Goal: Task Accomplishment & Management: Manage account settings

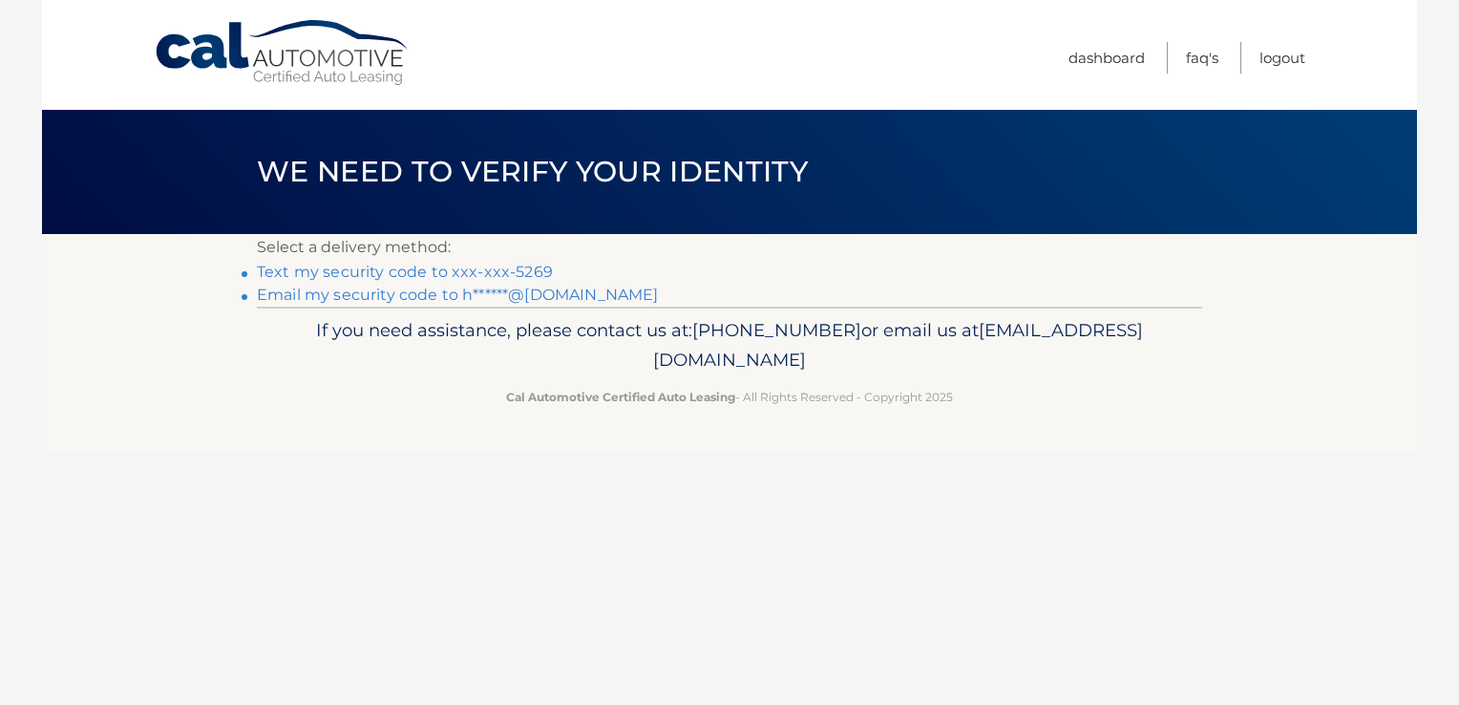
click at [446, 269] on link "Text my security code to xxx-xxx-5269" at bounding box center [405, 272] width 296 height 18
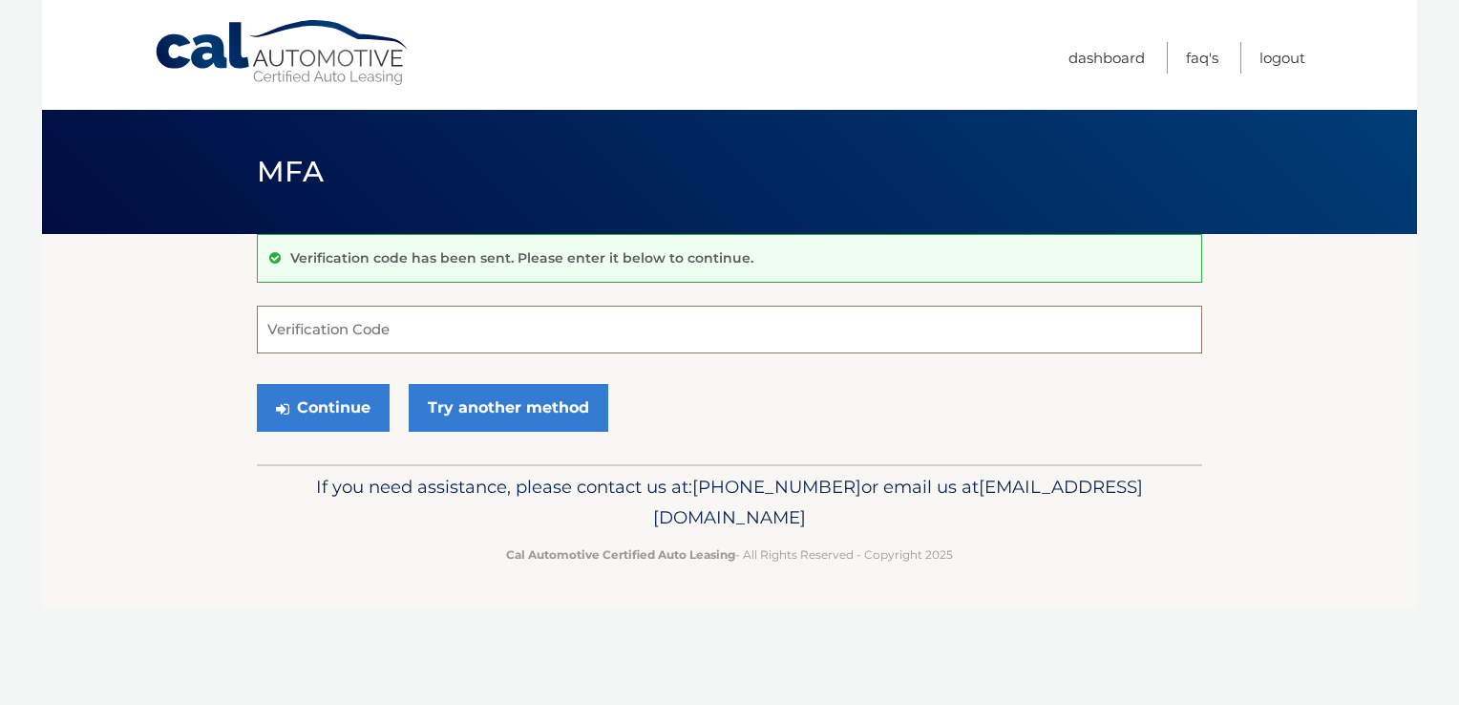
click at [330, 327] on input "Verification Code" at bounding box center [729, 330] width 945 height 48
type input "991232"
click at [327, 403] on button "Continue" at bounding box center [323, 408] width 133 height 48
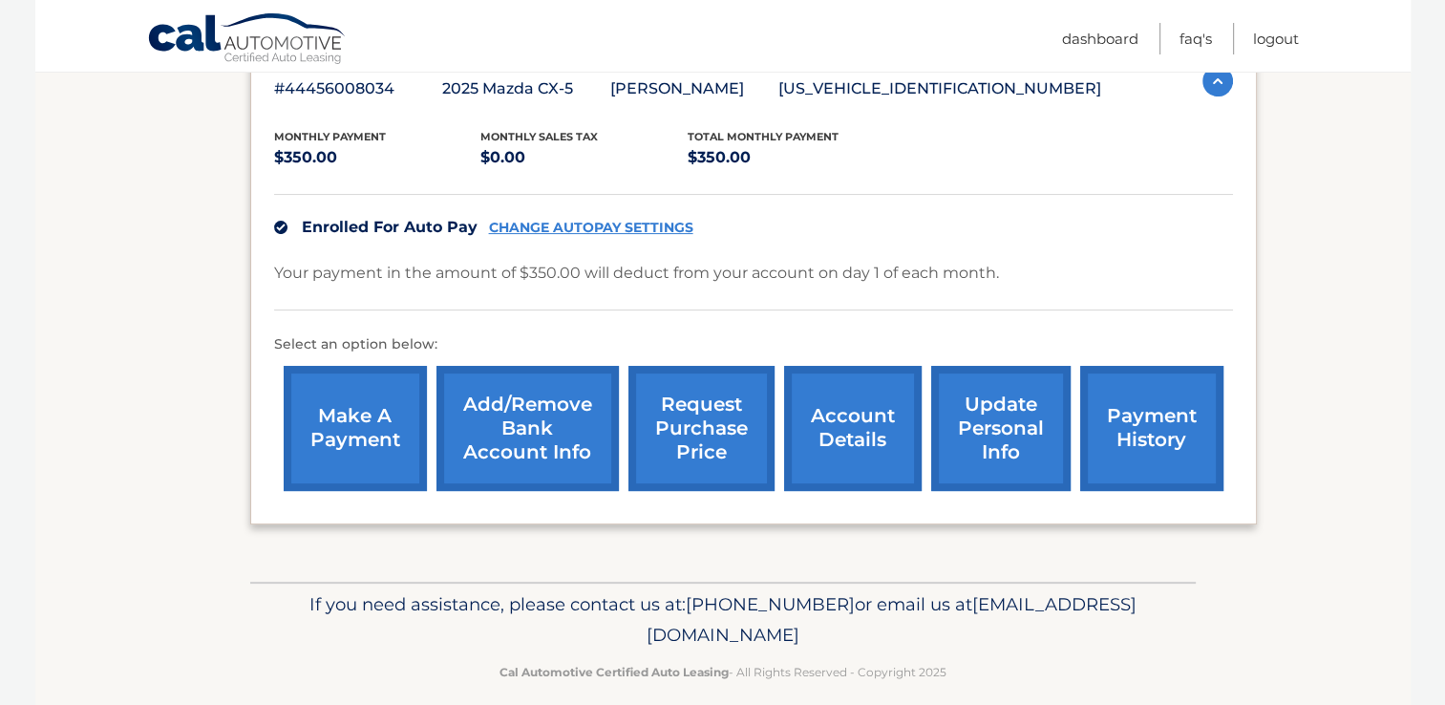
scroll to position [377, 0]
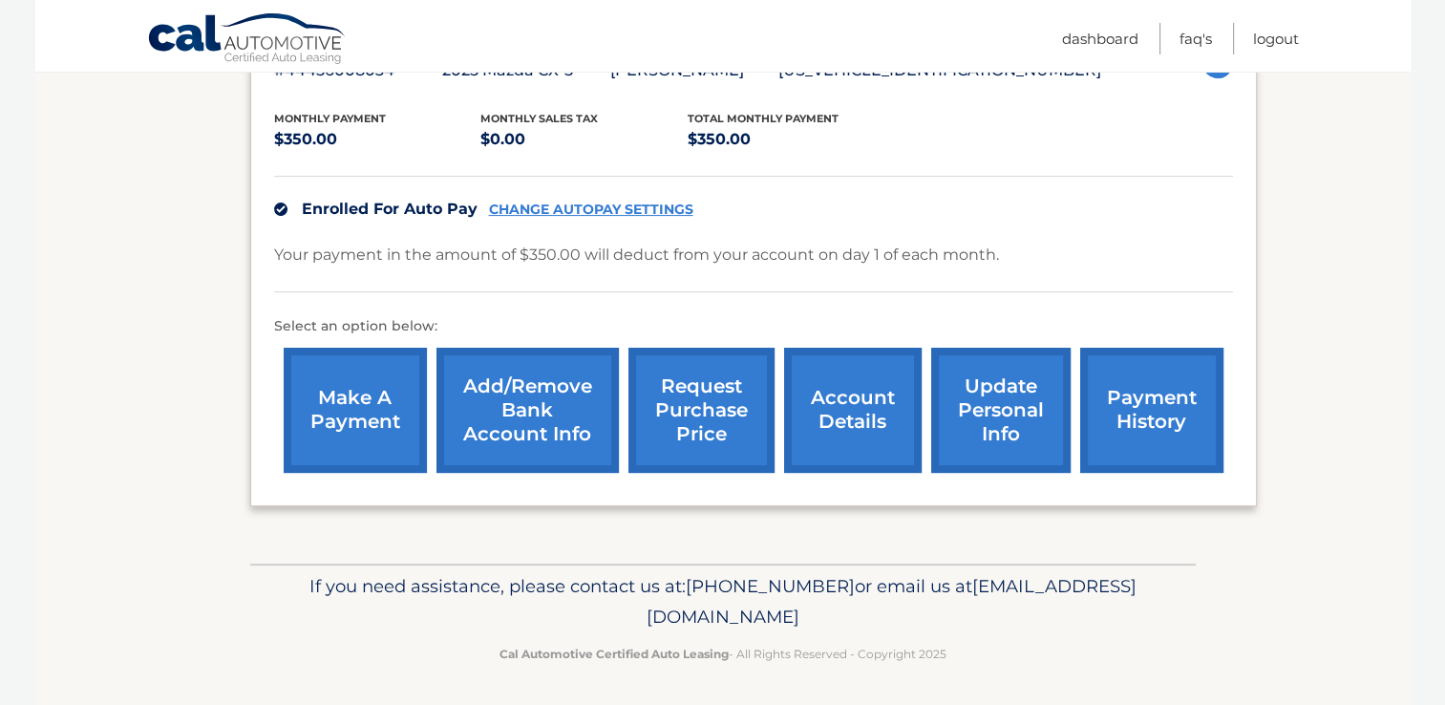
click at [1138, 428] on link "payment history" at bounding box center [1151, 410] width 143 height 125
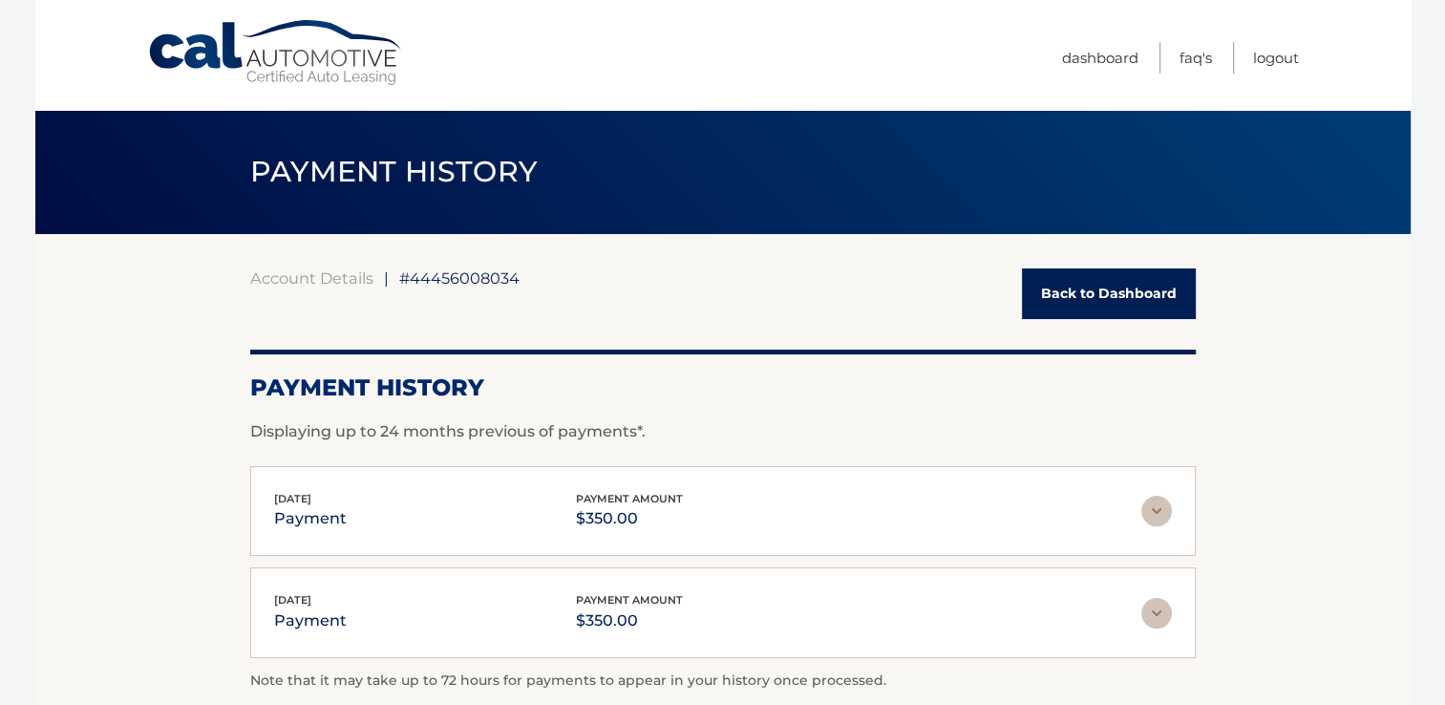
click at [1171, 509] on img at bounding box center [1156, 511] width 31 height 31
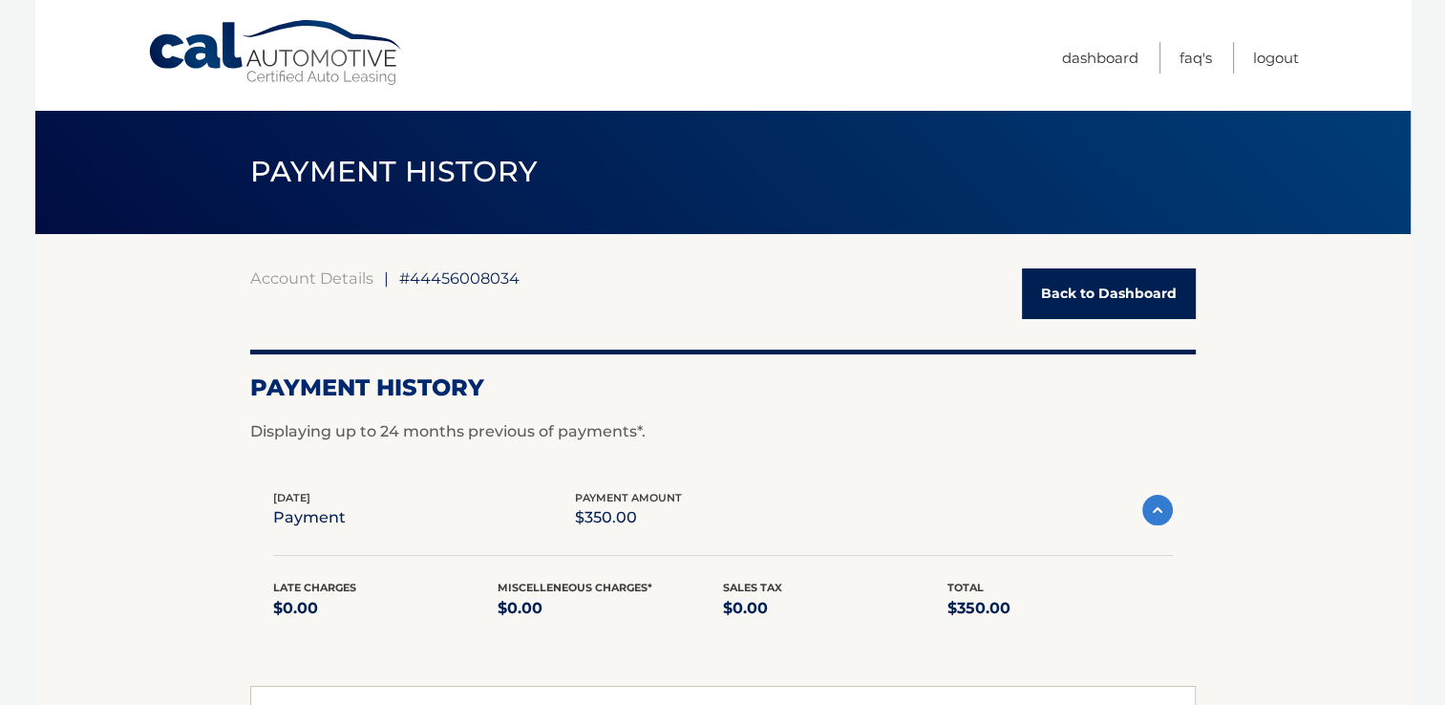
click at [1093, 303] on link "Back to Dashboard" at bounding box center [1109, 293] width 174 height 51
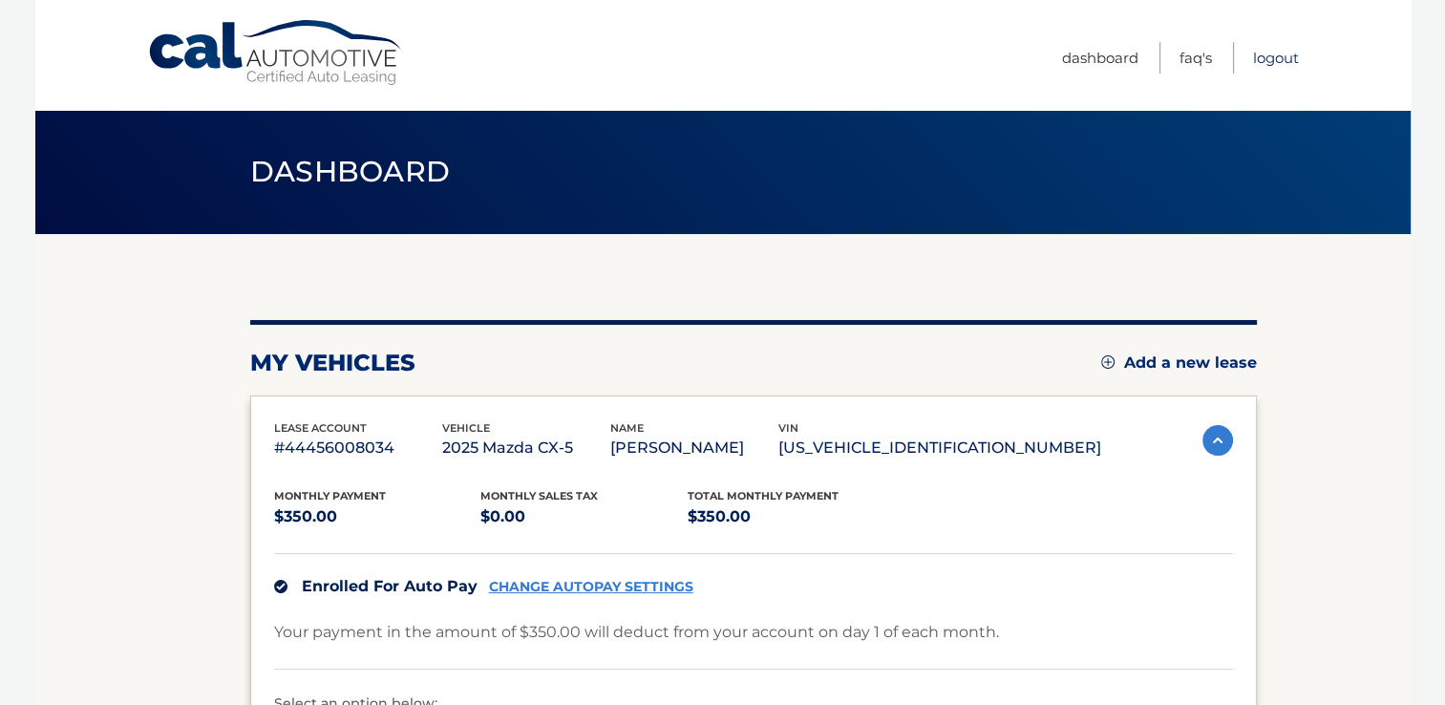
click at [1265, 57] on link "Logout" at bounding box center [1276, 58] width 46 height 32
